Goal: Obtain resource: Download file/media

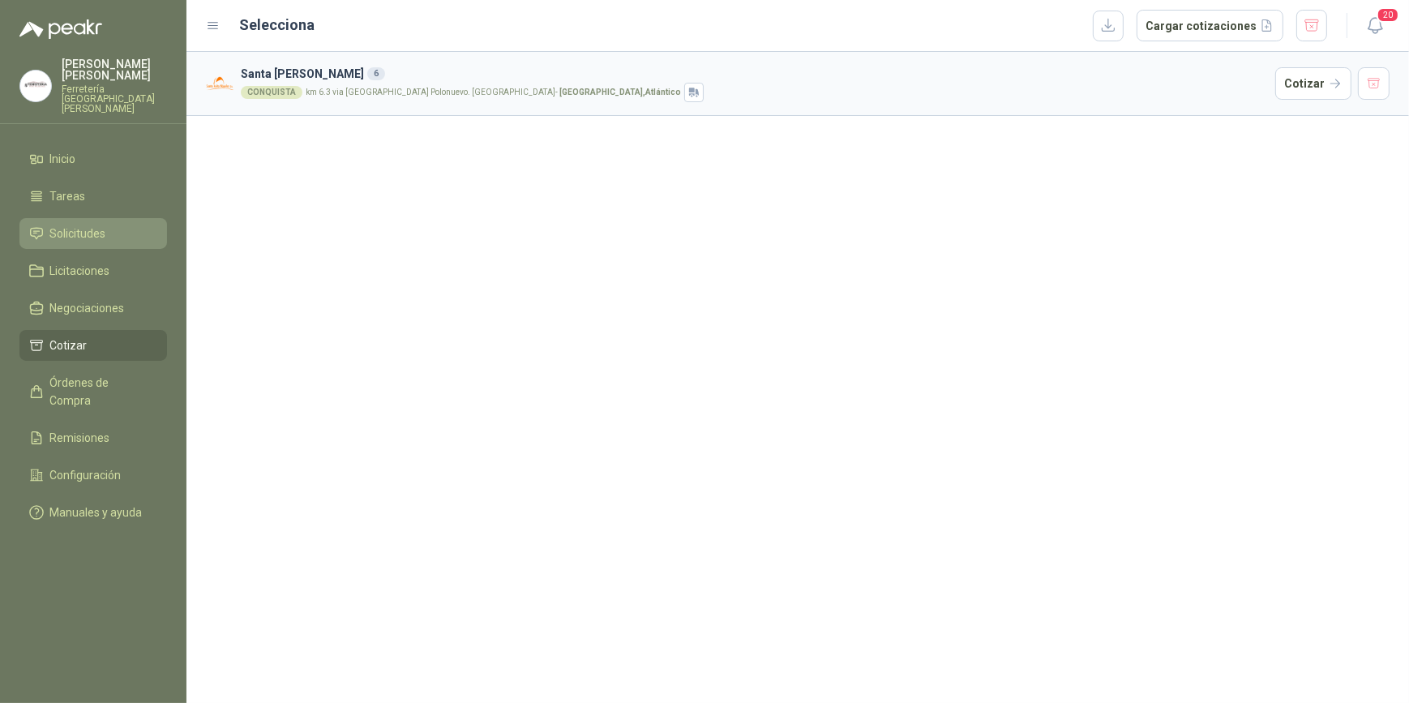
click at [92, 225] on span "Solicitudes" at bounding box center [78, 234] width 56 height 18
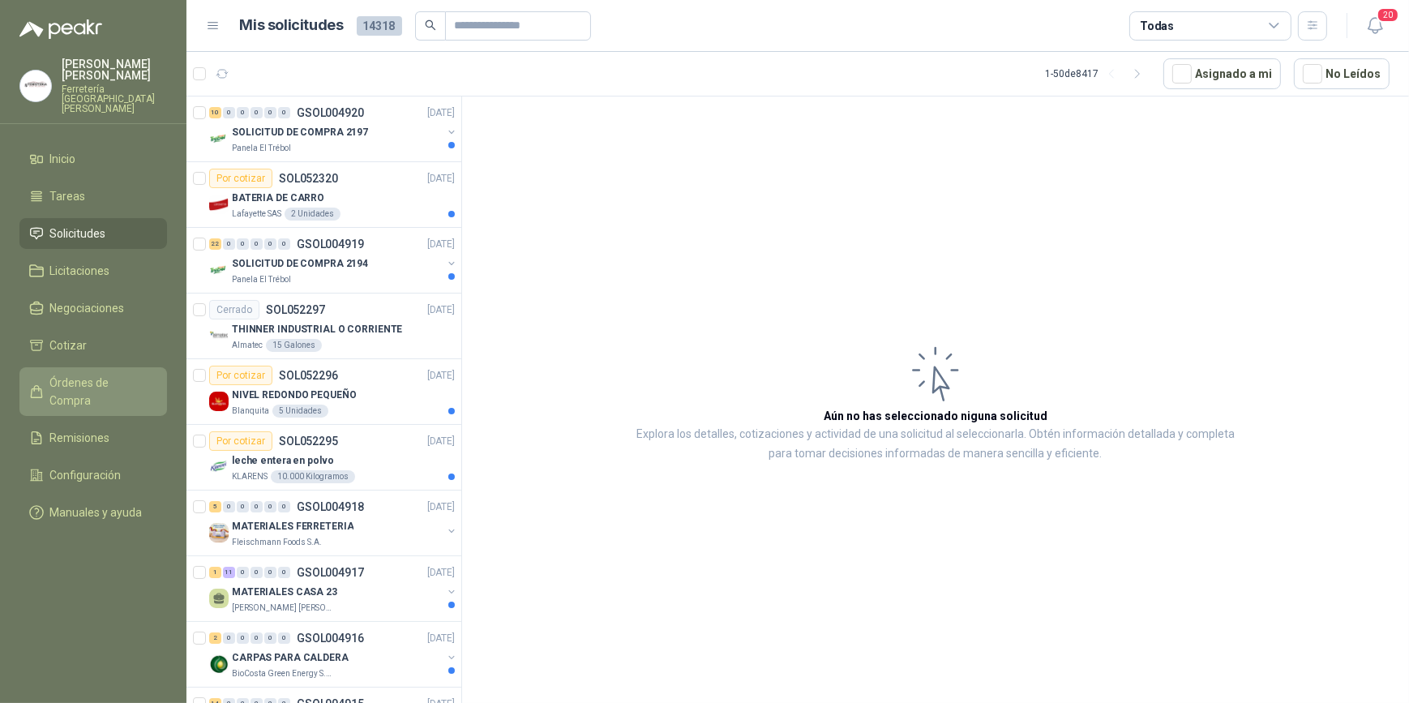
click at [107, 374] on span "Órdenes de Compra" at bounding box center [100, 392] width 101 height 36
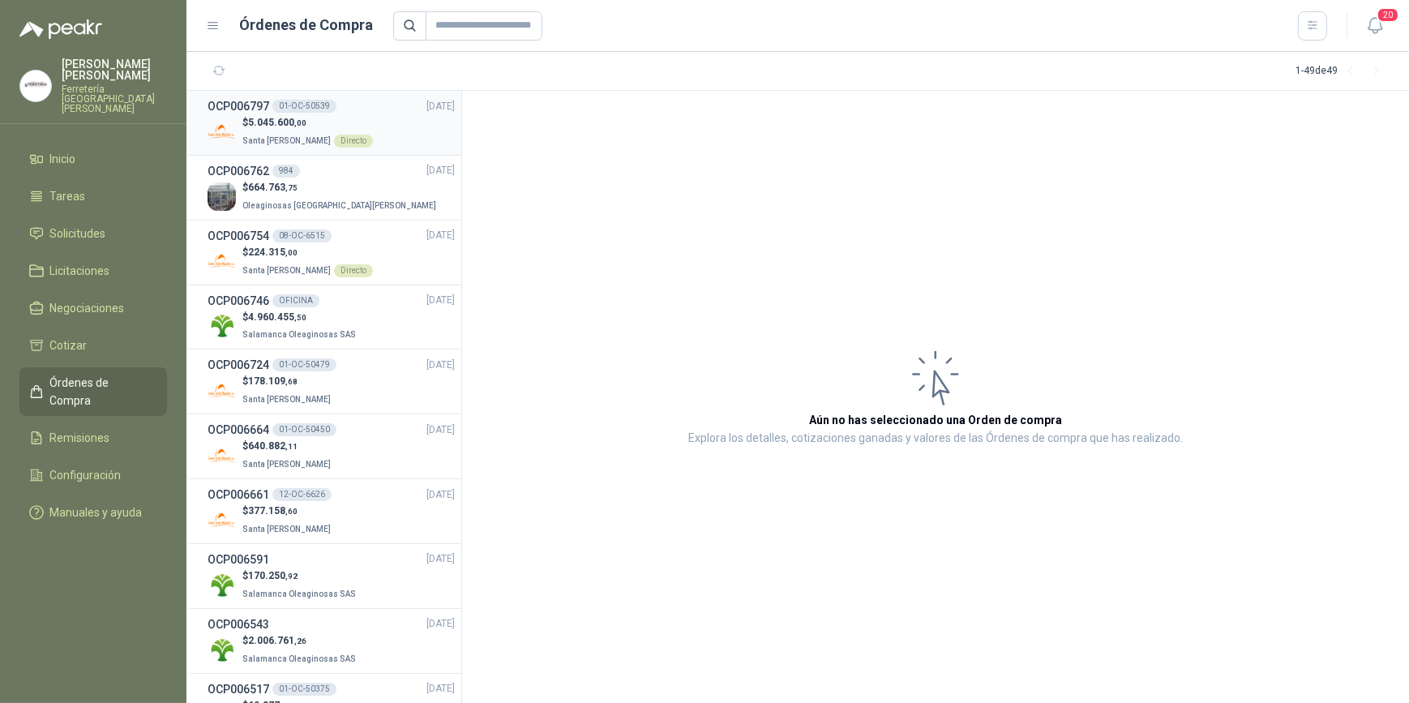
click at [380, 126] on div "$ 5.045.600 ,00 Santa Anita Napoles Directo" at bounding box center [330, 131] width 247 height 33
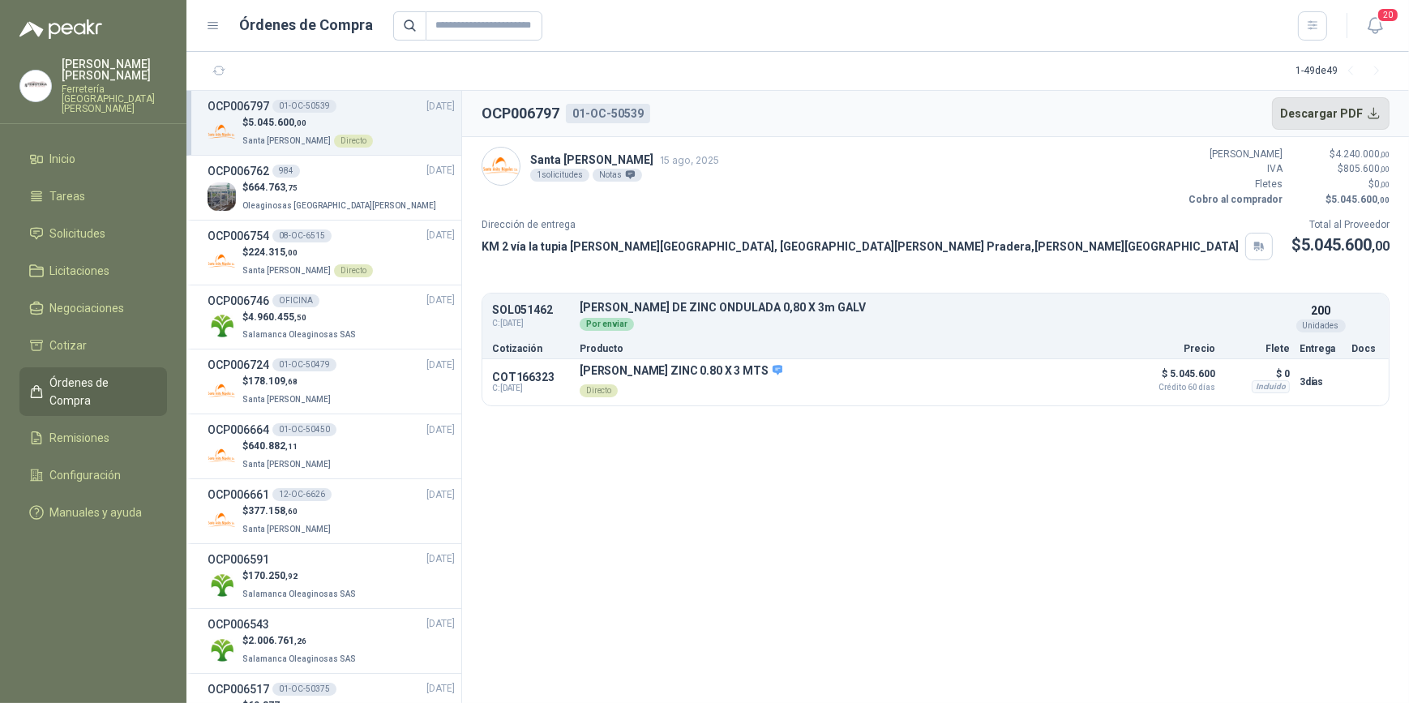
click at [1317, 113] on button "Descargar PDF" at bounding box center [1331, 113] width 118 height 32
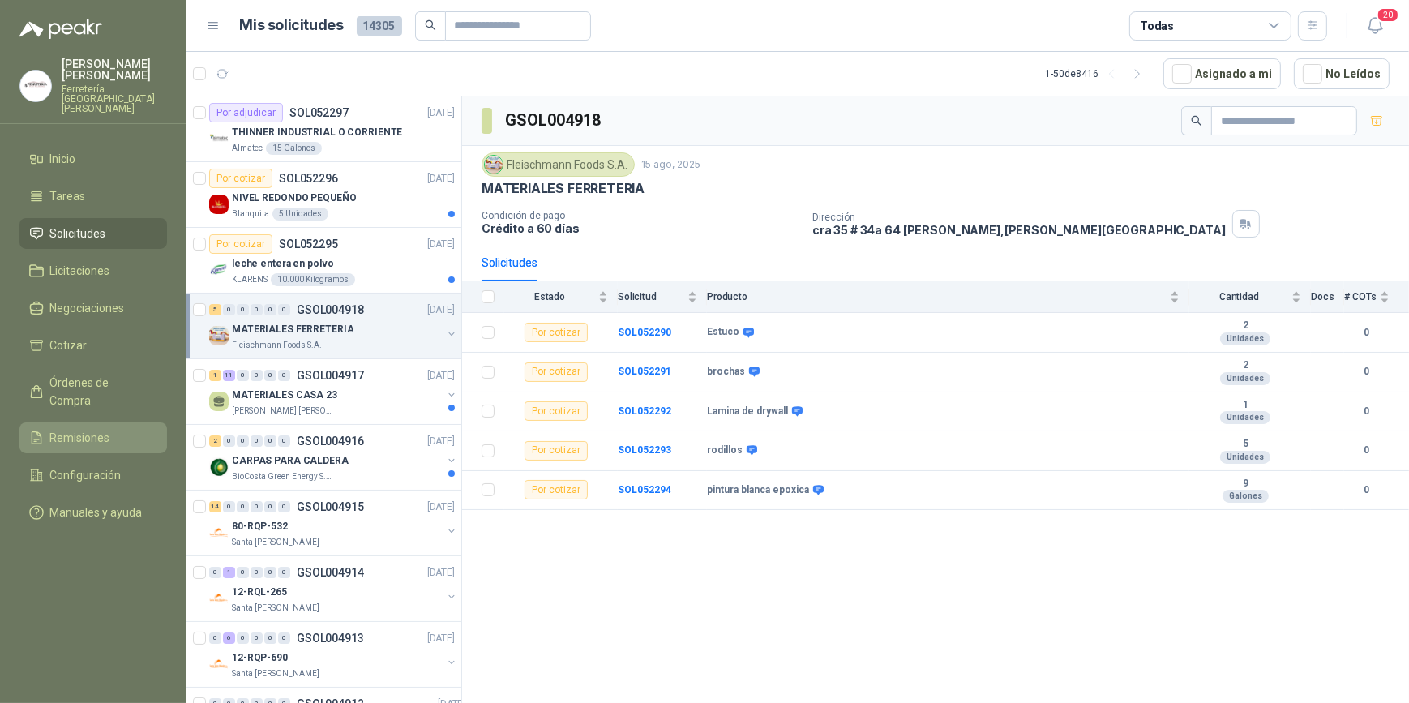
click at [105, 429] on span "Remisiones" at bounding box center [80, 438] width 60 height 18
